Goal: Transaction & Acquisition: Book appointment/travel/reservation

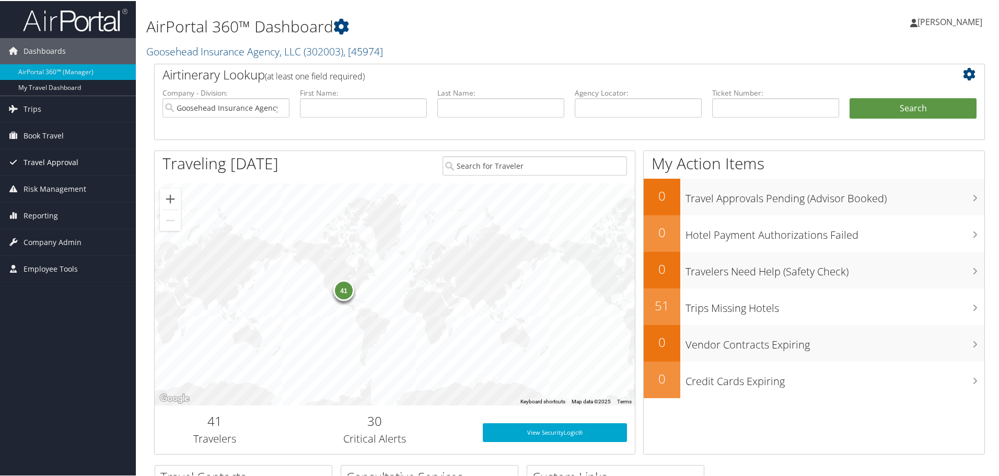
click at [54, 165] on span "Travel Approval" at bounding box center [51, 161] width 55 height 26
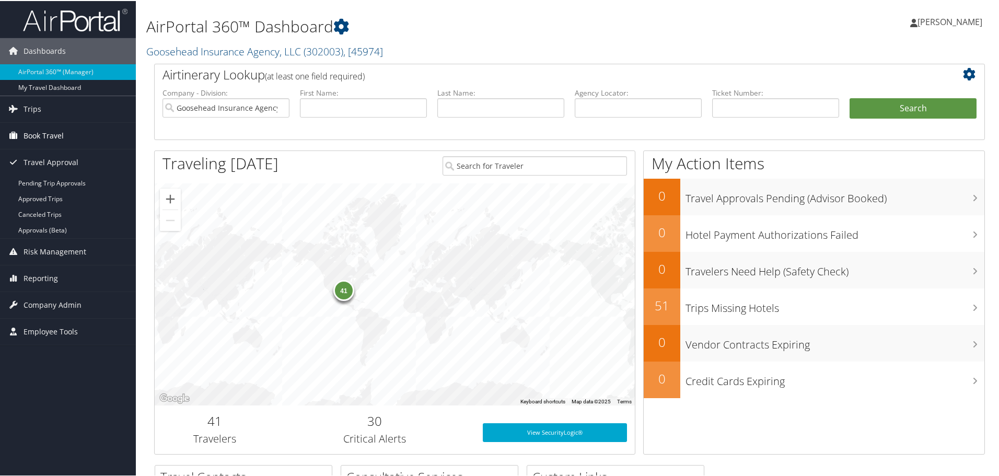
click at [39, 128] on span "Book Travel" at bounding box center [44, 135] width 40 height 26
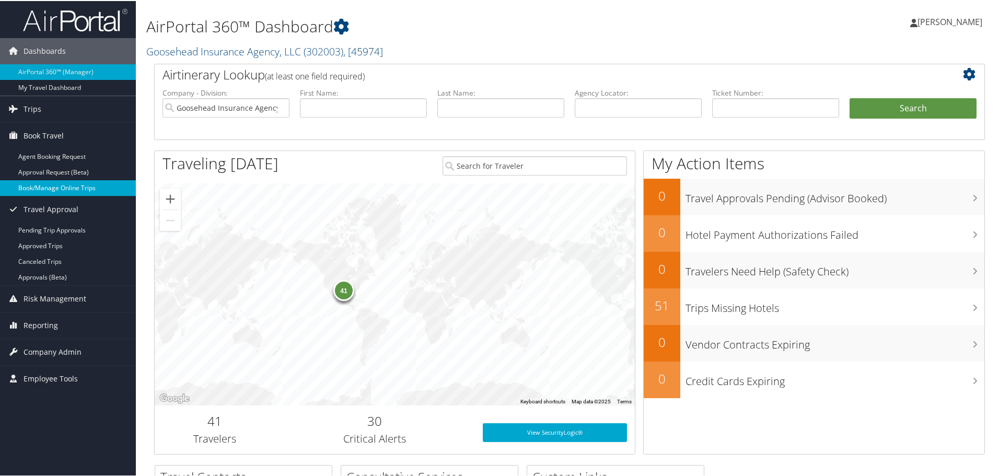
click at [36, 187] on link "Book/Manage Online Trips" at bounding box center [68, 187] width 136 height 16
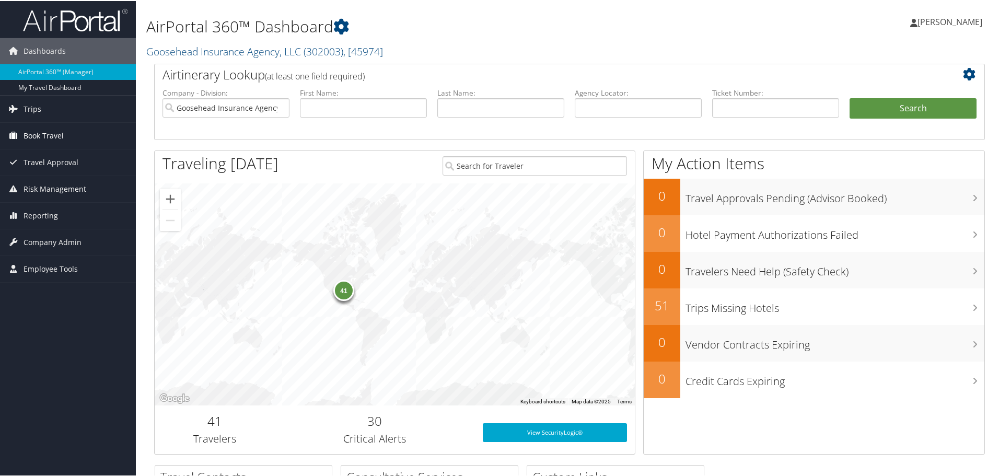
click at [36, 139] on span "Book Travel" at bounding box center [44, 135] width 40 height 26
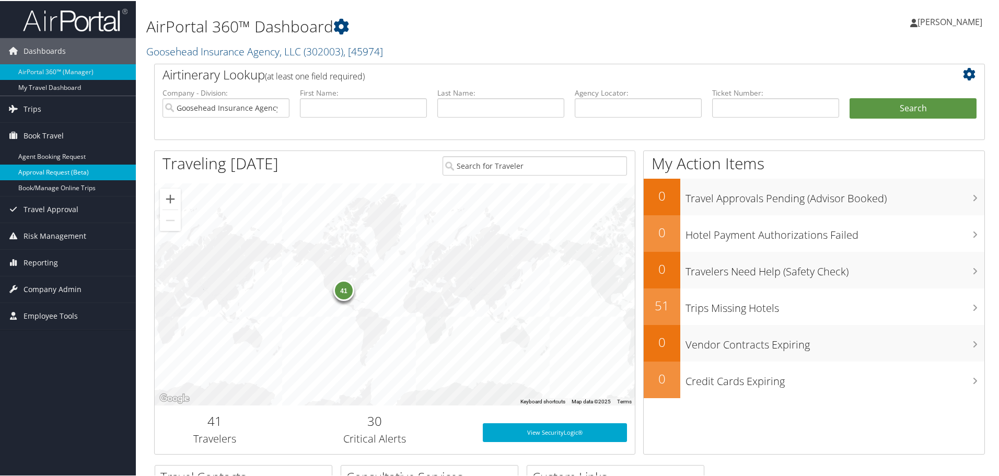
click at [41, 177] on link "Approval Request (Beta)" at bounding box center [68, 171] width 136 height 16
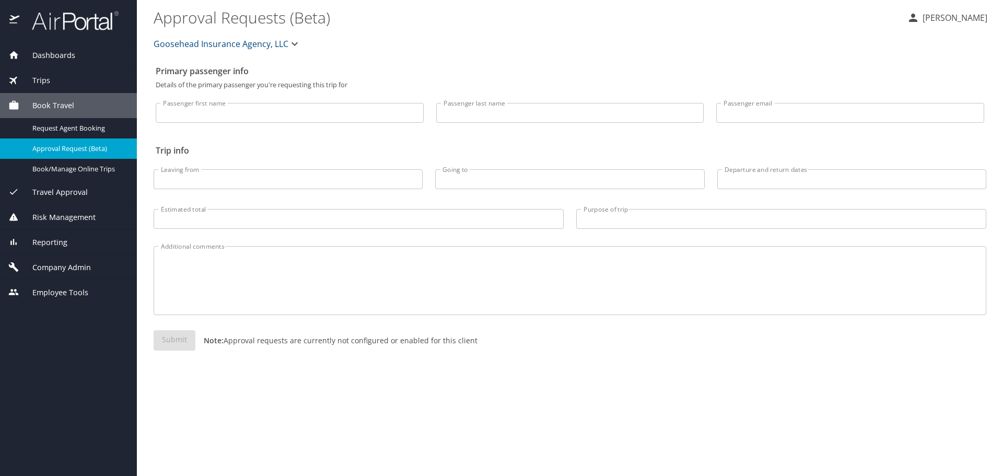
click at [75, 158] on link "Approval Request (Beta)" at bounding box center [68, 148] width 137 height 20
click at [79, 163] on div "Book/Manage Online Trips" at bounding box center [68, 169] width 120 height 12
